Goal: Navigation & Orientation: Find specific page/section

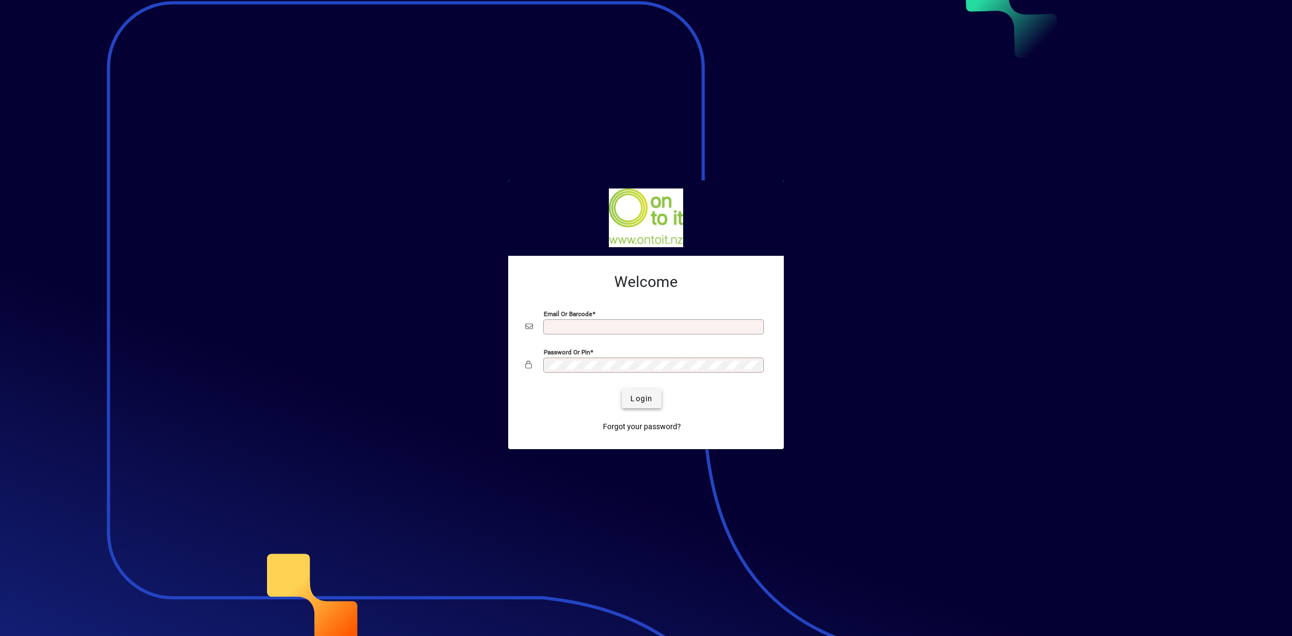
type input "**********"
click at [647, 400] on span "Login" at bounding box center [642, 398] width 22 height 11
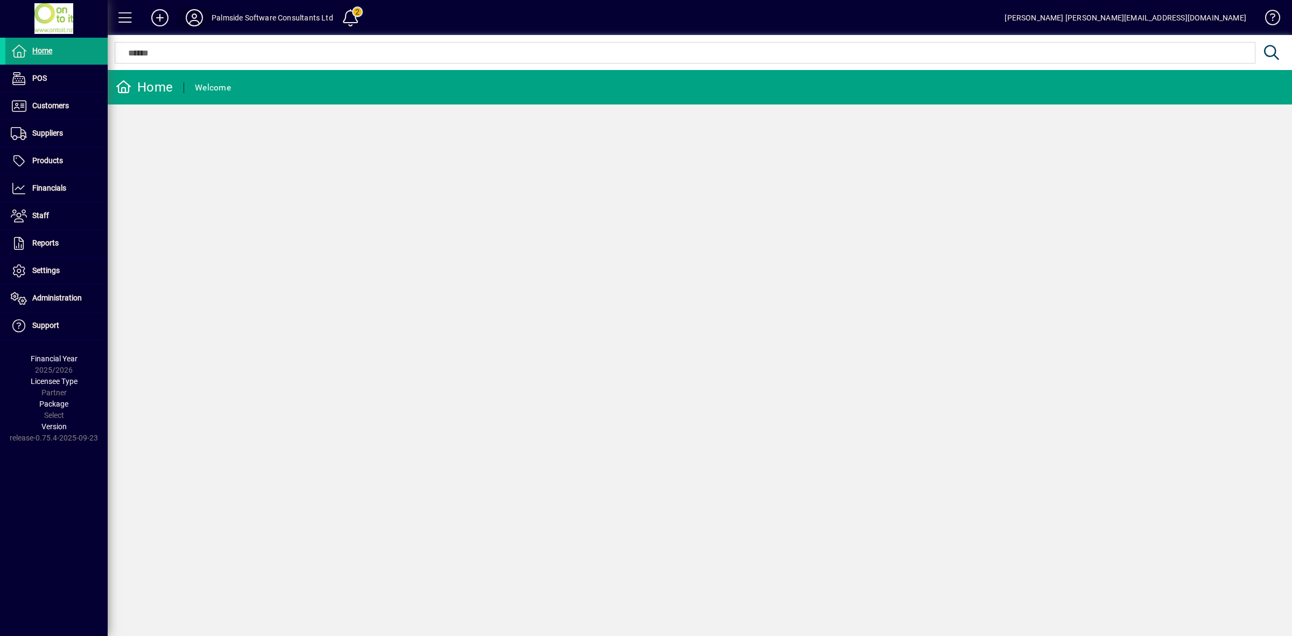
click at [197, 18] on icon at bounding box center [195, 17] width 22 height 17
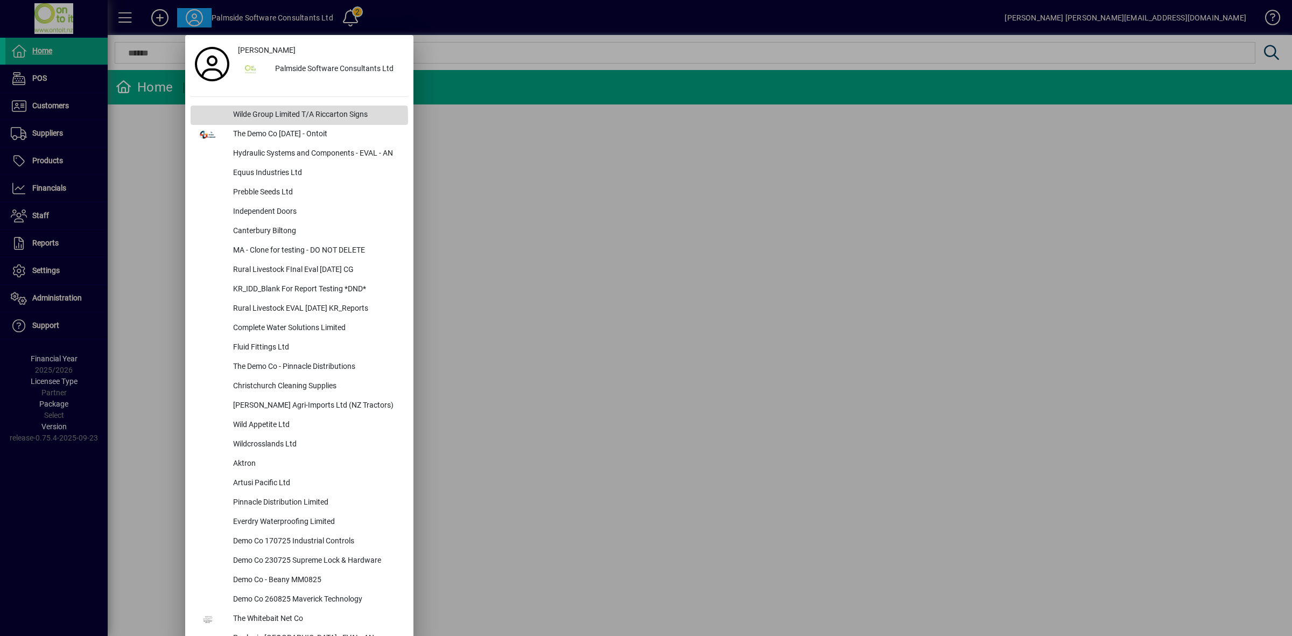
click at [262, 118] on div "Wilde Group Limited T/A Riccarton Signs" at bounding box center [317, 115] width 184 height 19
